Goal: Task Accomplishment & Management: Manage account settings

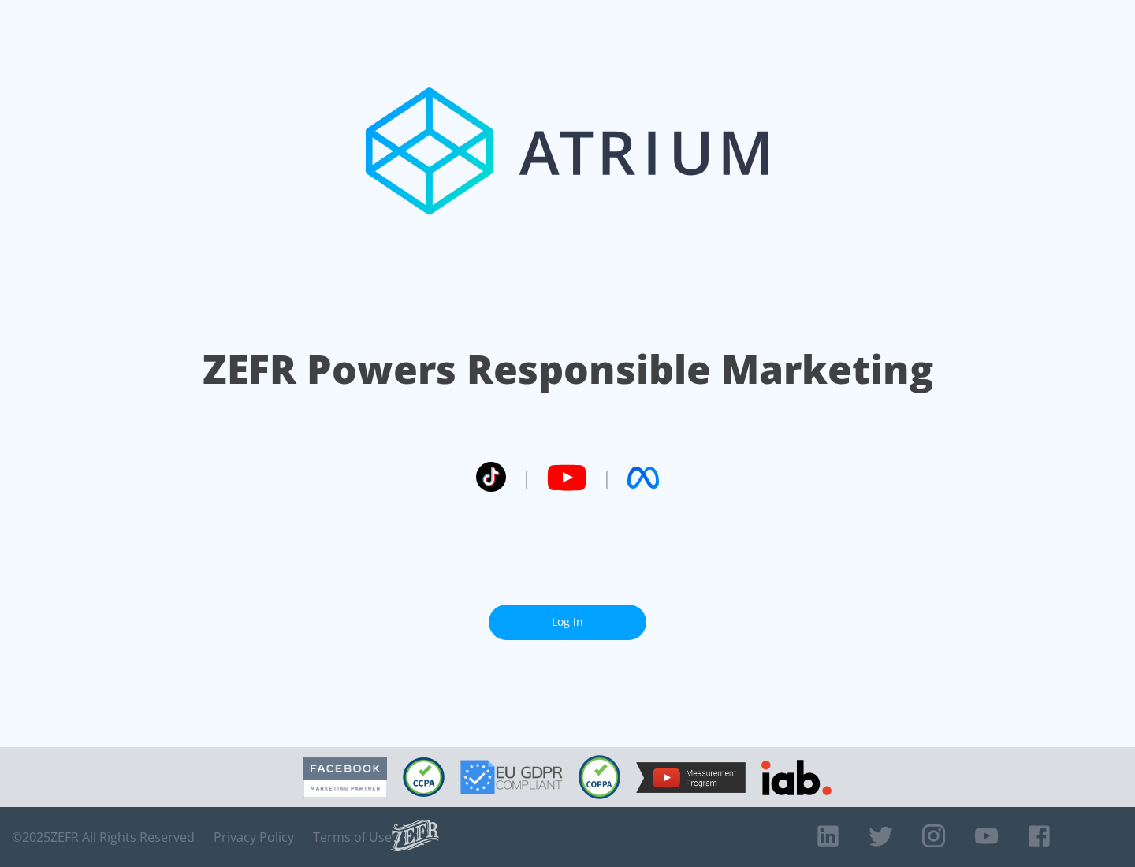
click at [568, 622] on link "Log In" at bounding box center [568, 622] width 158 height 35
